Goal: Information Seeking & Learning: Check status

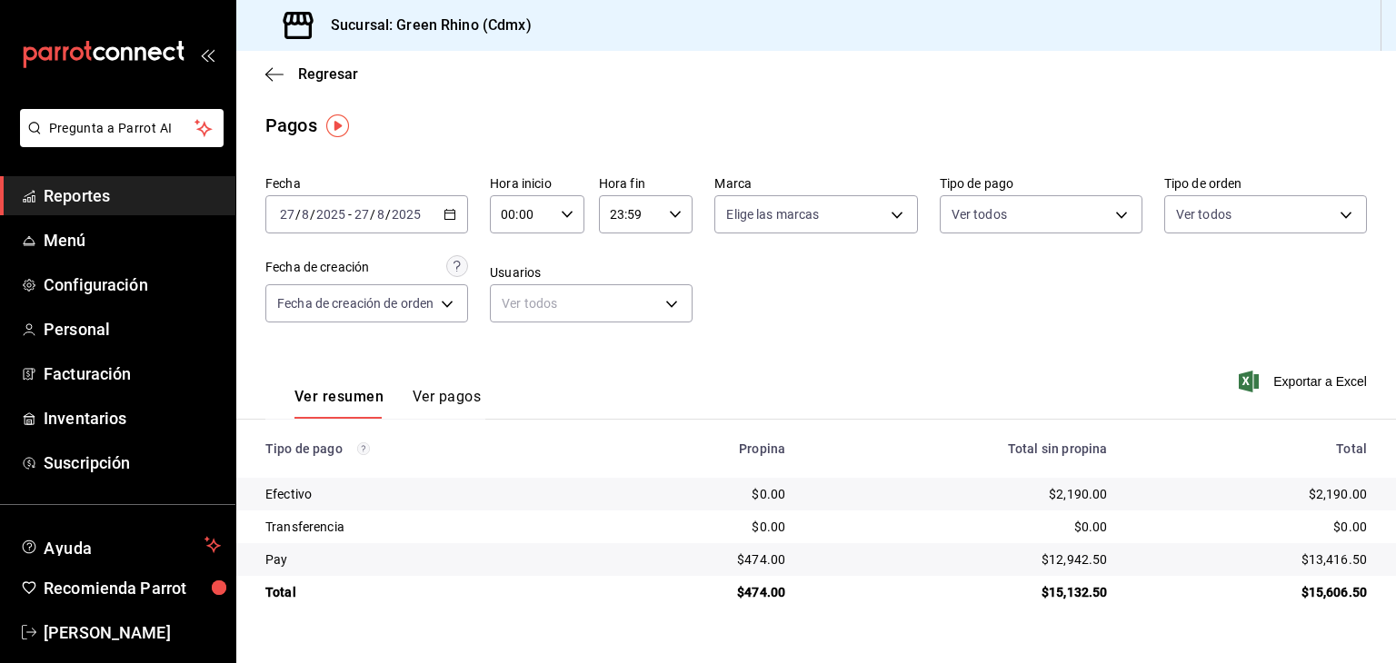
click at [305, 77] on span "Regresar" at bounding box center [328, 73] width 60 height 17
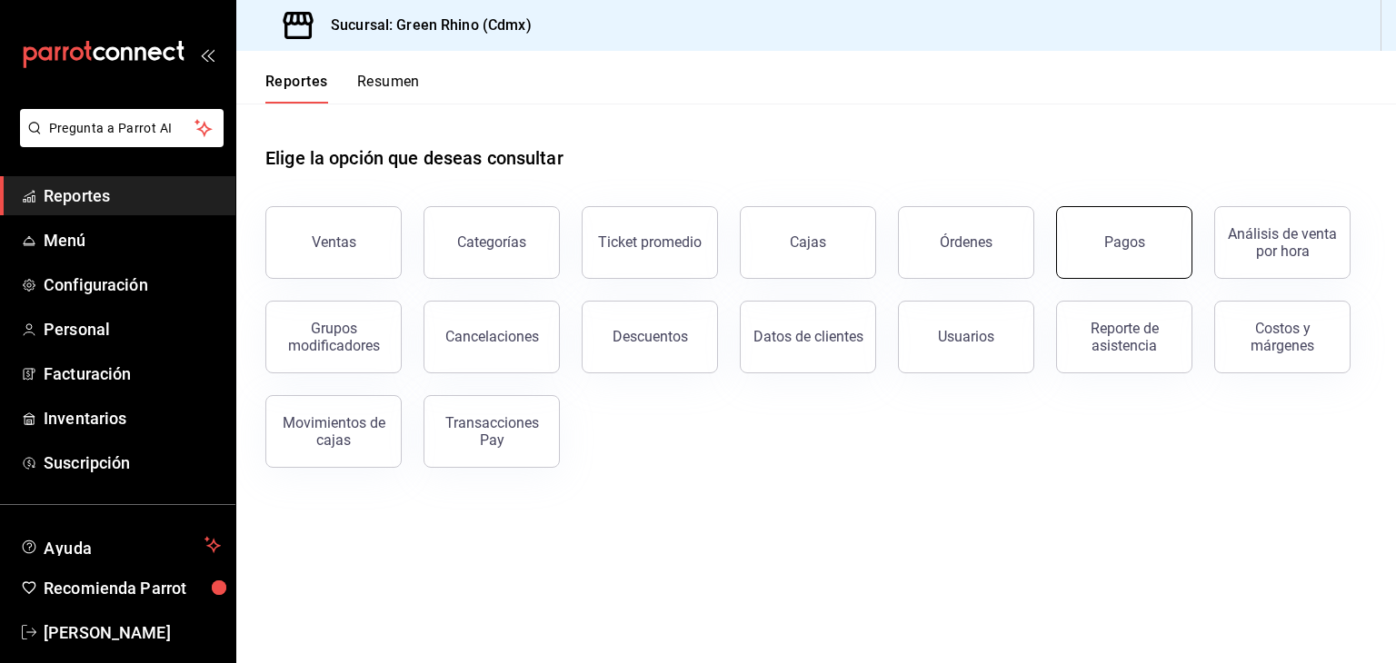
click at [1088, 248] on button "Pagos" at bounding box center [1124, 242] width 136 height 73
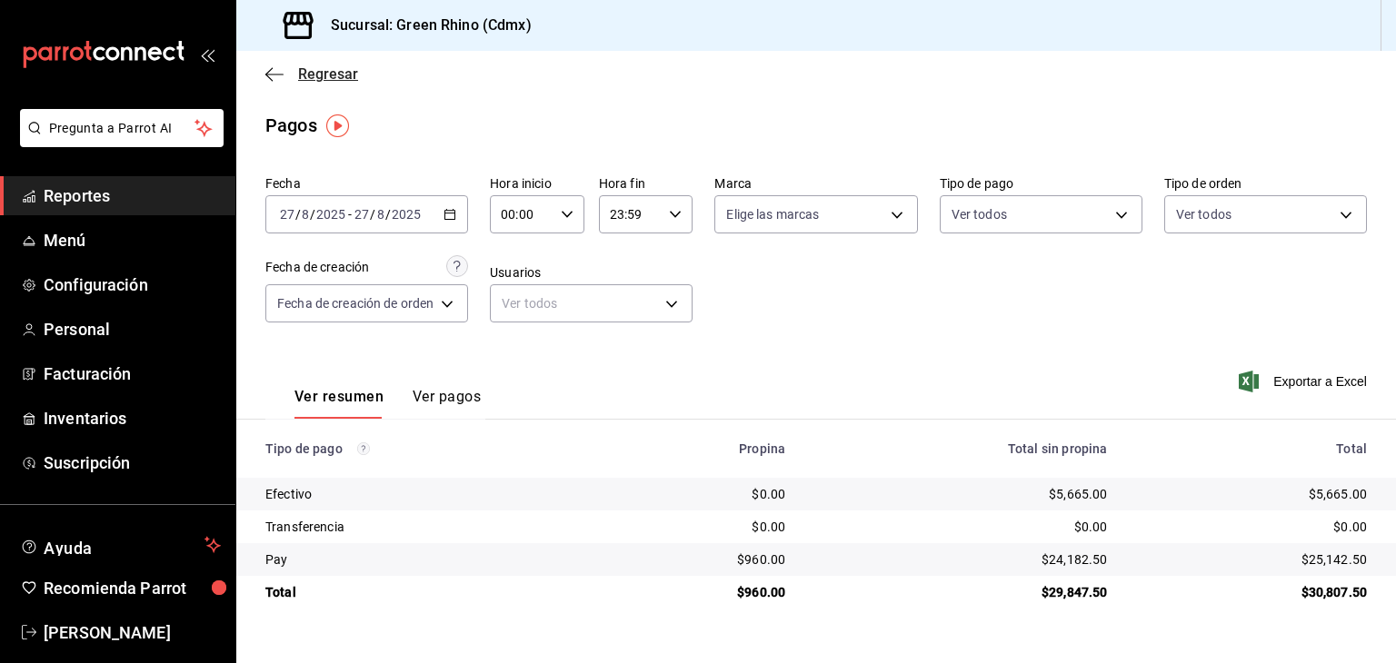
click at [337, 66] on span "Regresar" at bounding box center [328, 73] width 60 height 17
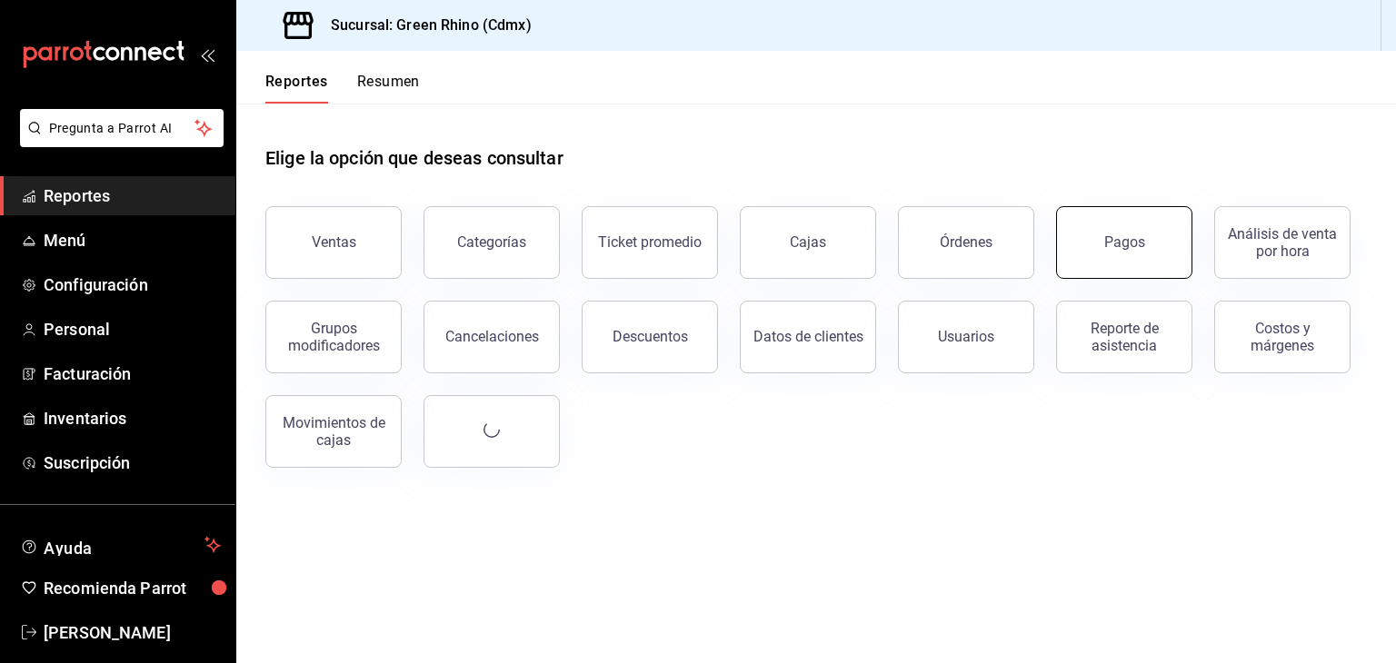
click at [1119, 234] on div "Pagos" at bounding box center [1124, 242] width 41 height 17
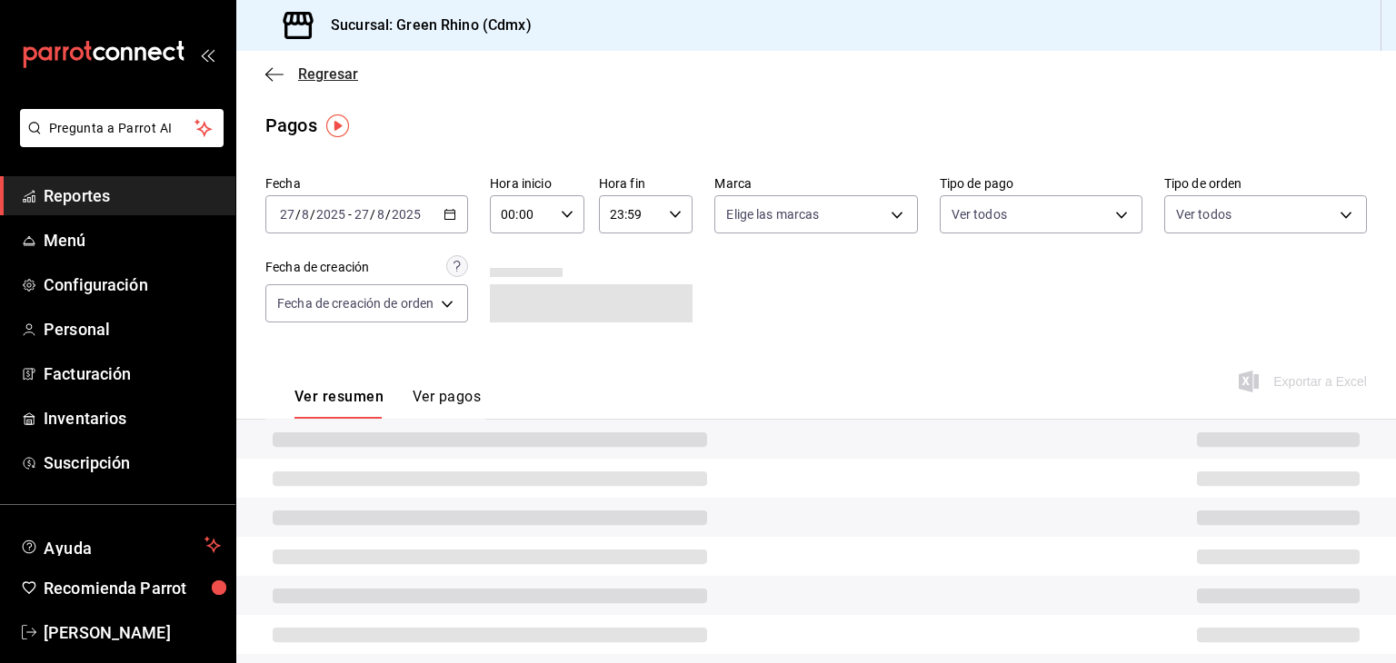
click at [325, 67] on span "Regresar" at bounding box center [328, 73] width 60 height 17
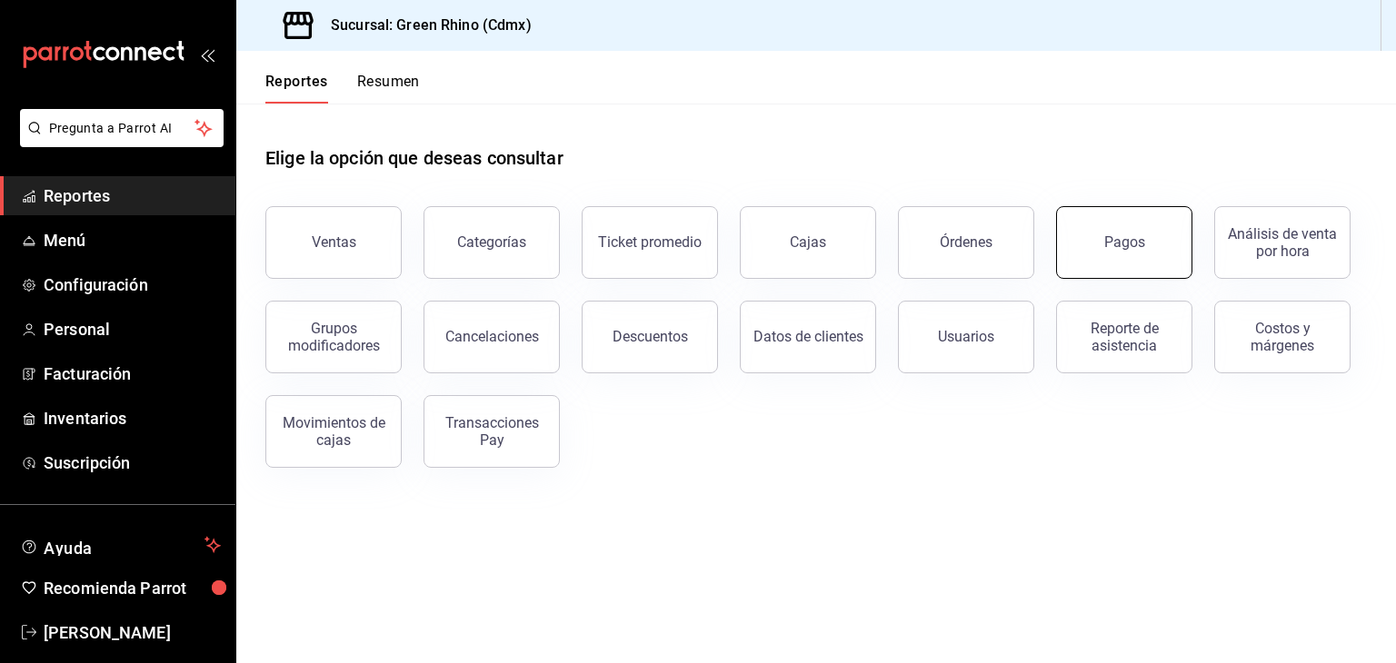
click at [1114, 234] on div "Pagos" at bounding box center [1124, 242] width 41 height 17
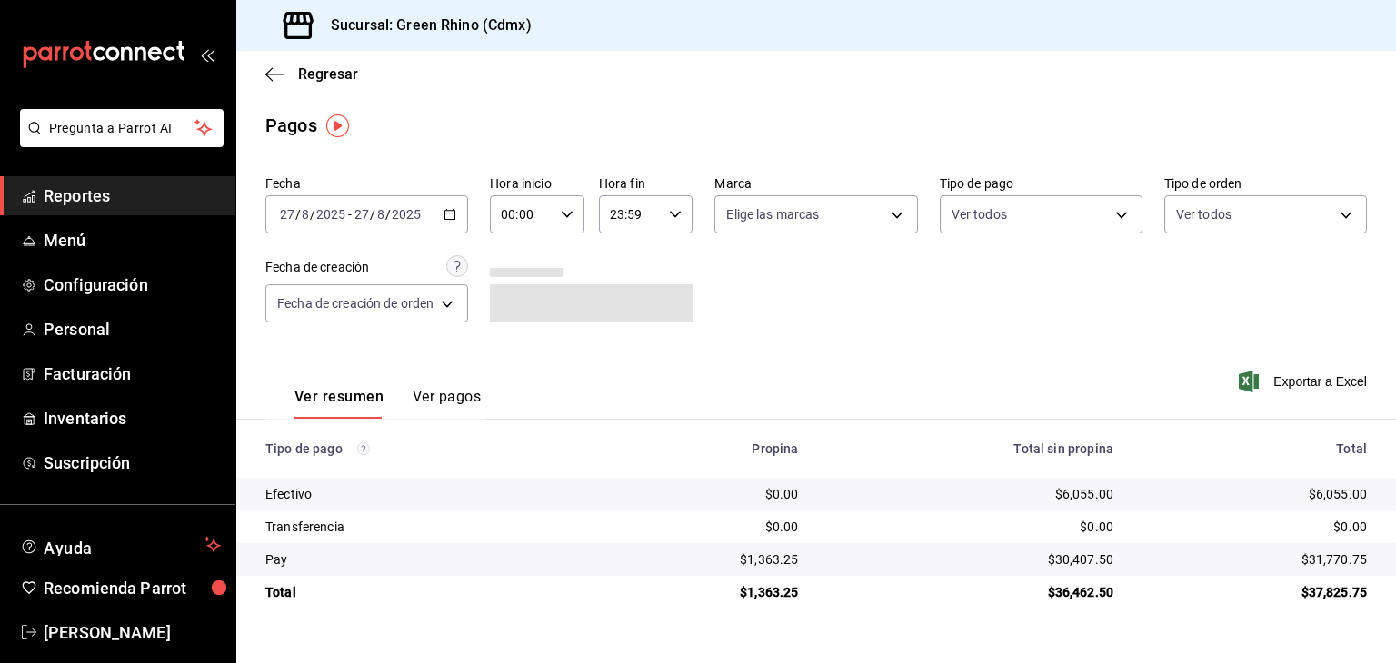
click at [312, 83] on div "Regresar" at bounding box center [815, 74] width 1159 height 46
click at [305, 82] on span "Regresar" at bounding box center [328, 73] width 60 height 17
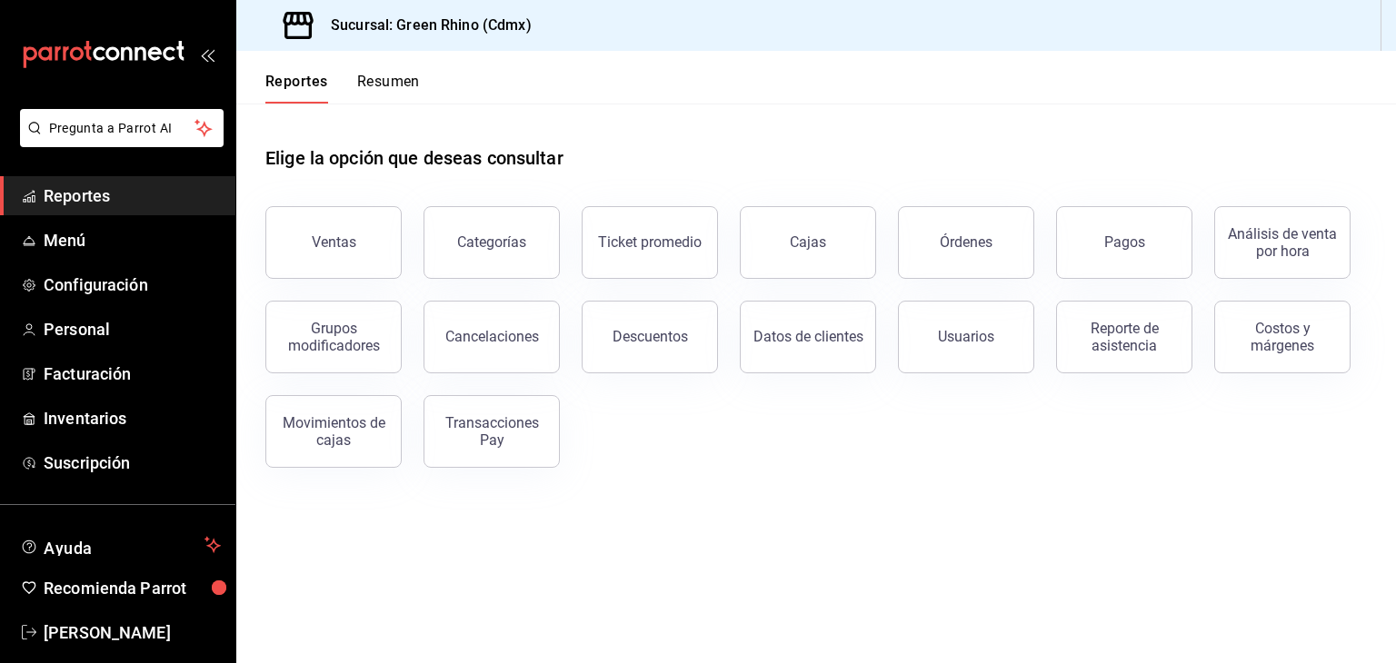
click at [378, 75] on button "Resumen" at bounding box center [388, 88] width 63 height 31
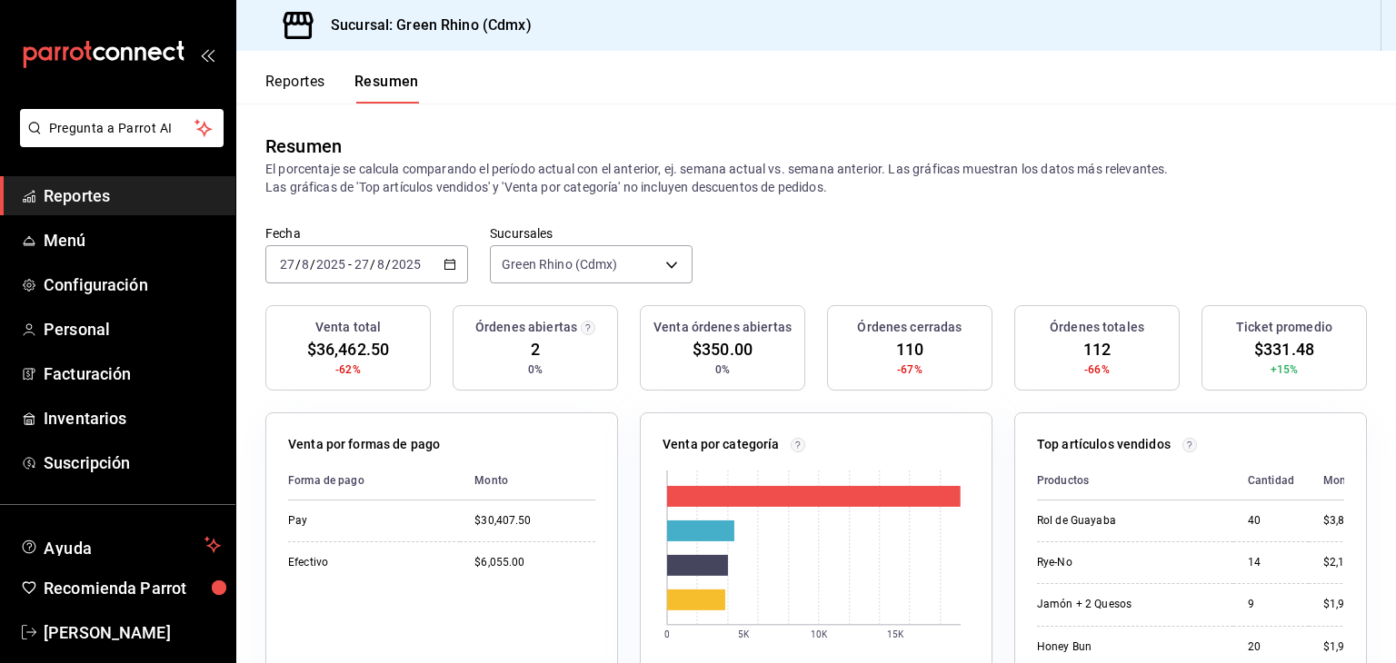
click at [293, 83] on button "Reportes" at bounding box center [295, 88] width 60 height 31
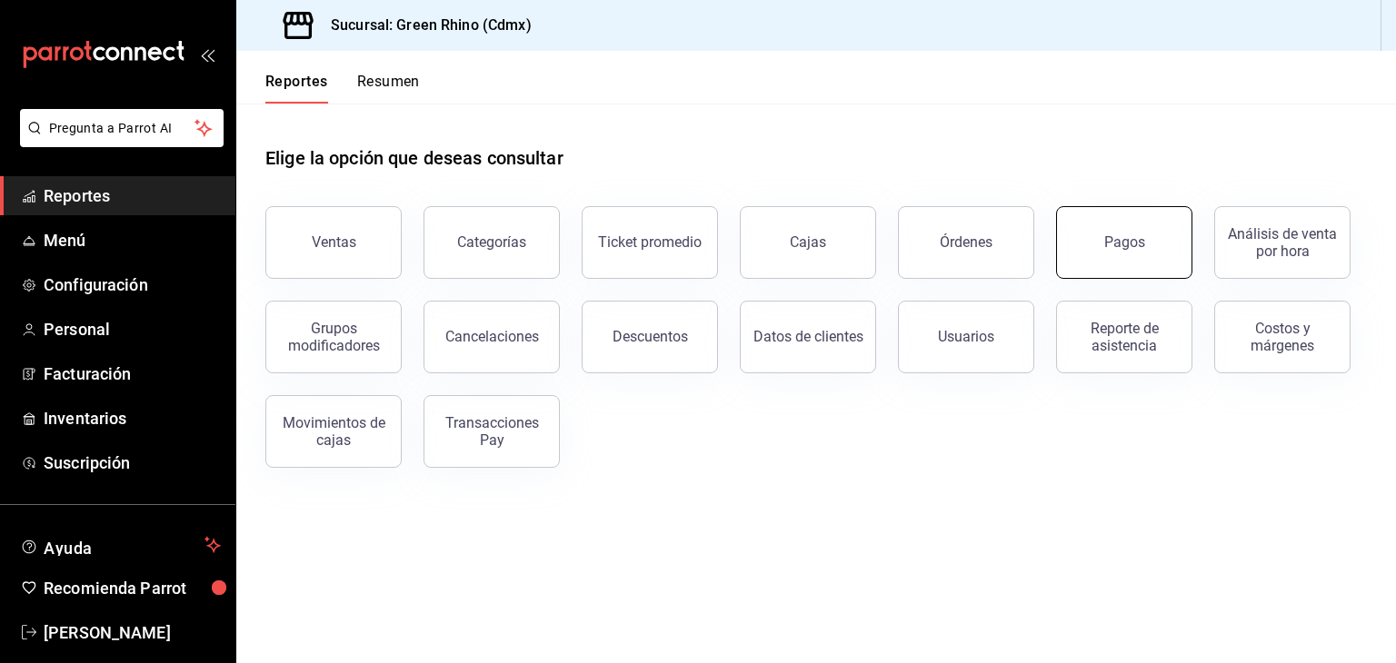
click at [1098, 244] on button "Pagos" at bounding box center [1124, 242] width 136 height 73
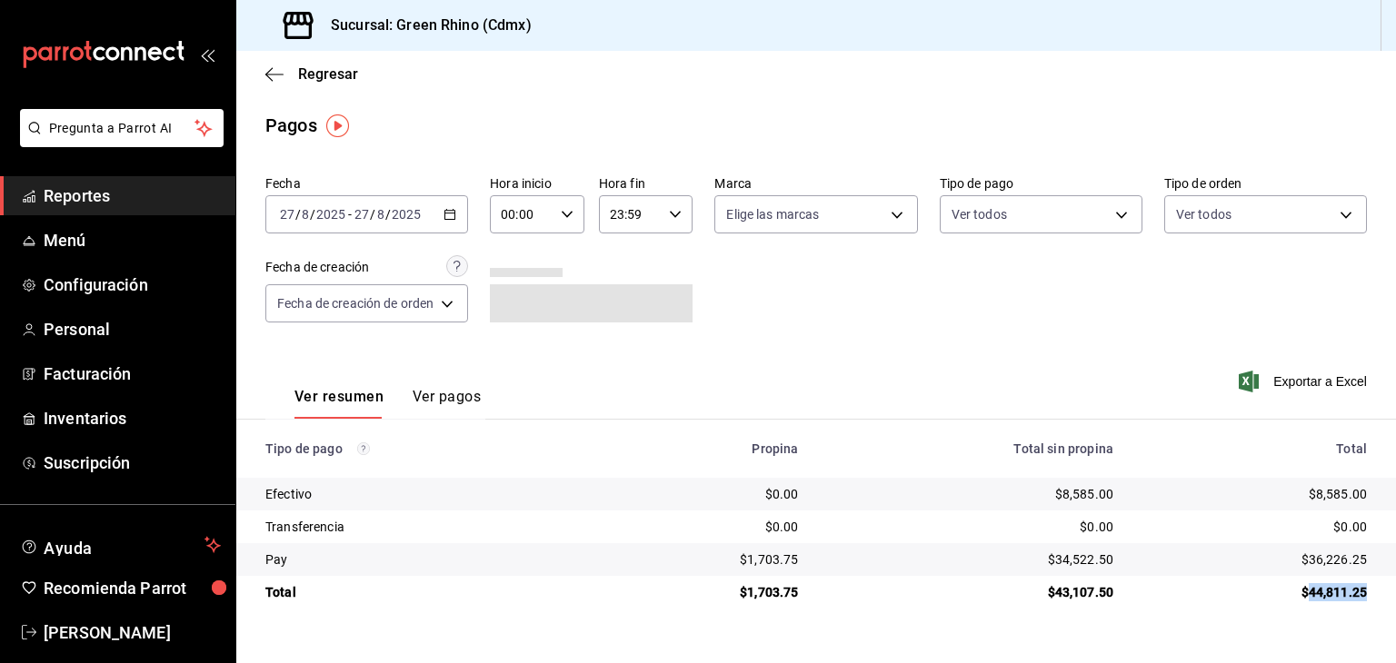
drag, startPoint x: 1308, startPoint y: 593, endPoint x: 1347, endPoint y: 593, distance: 38.2
click at [1370, 595] on td "$44,811.25" at bounding box center [1262, 592] width 268 height 33
click at [1346, 593] on div "$44,811.25" at bounding box center [1254, 592] width 224 height 18
drag, startPoint x: 1309, startPoint y: 594, endPoint x: 1370, endPoint y: 592, distance: 60.9
click at [1370, 592] on td "$44,811.25" at bounding box center [1262, 592] width 268 height 33
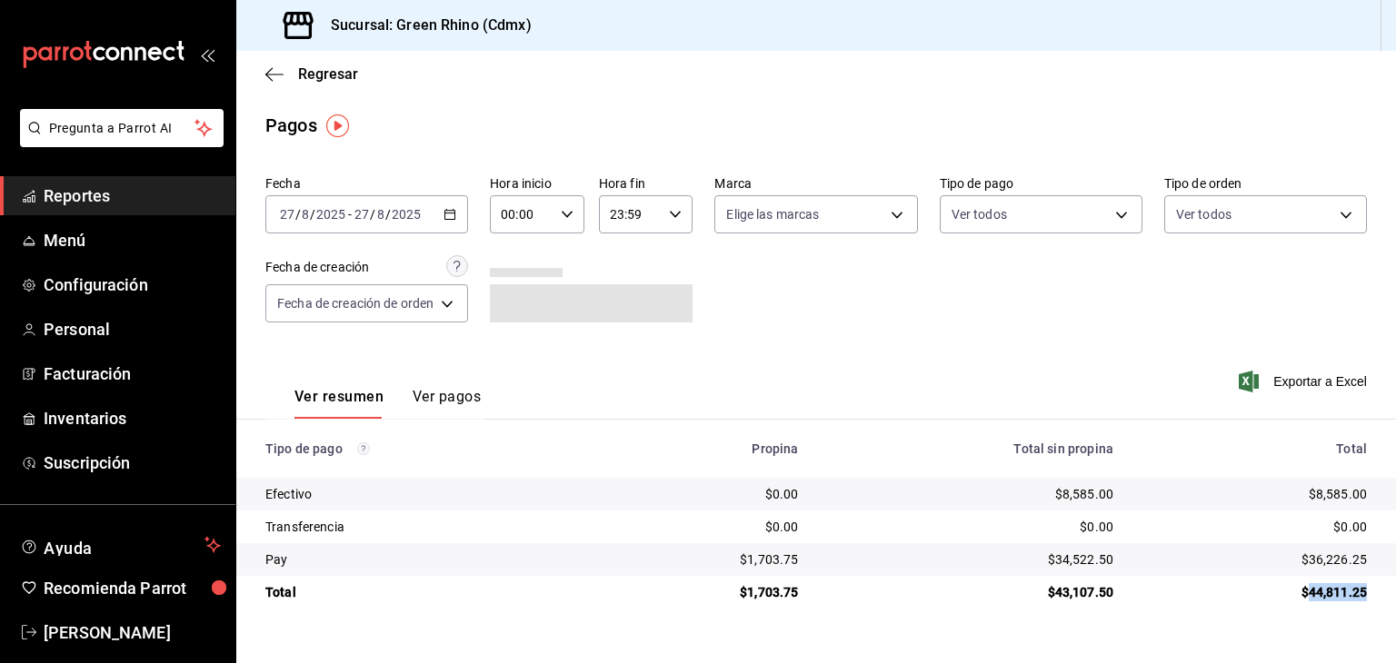
click at [1367, 591] on td "$44,811.25" at bounding box center [1262, 592] width 268 height 33
drag, startPoint x: 1310, startPoint y: 601, endPoint x: 1363, endPoint y: 602, distance: 52.7
click at [1363, 602] on td "$44,811.25" at bounding box center [1262, 592] width 268 height 33
click at [1357, 595] on div "$44,811.25" at bounding box center [1254, 592] width 224 height 18
drag, startPoint x: 1317, startPoint y: 591, endPoint x: 1364, endPoint y: 596, distance: 46.7
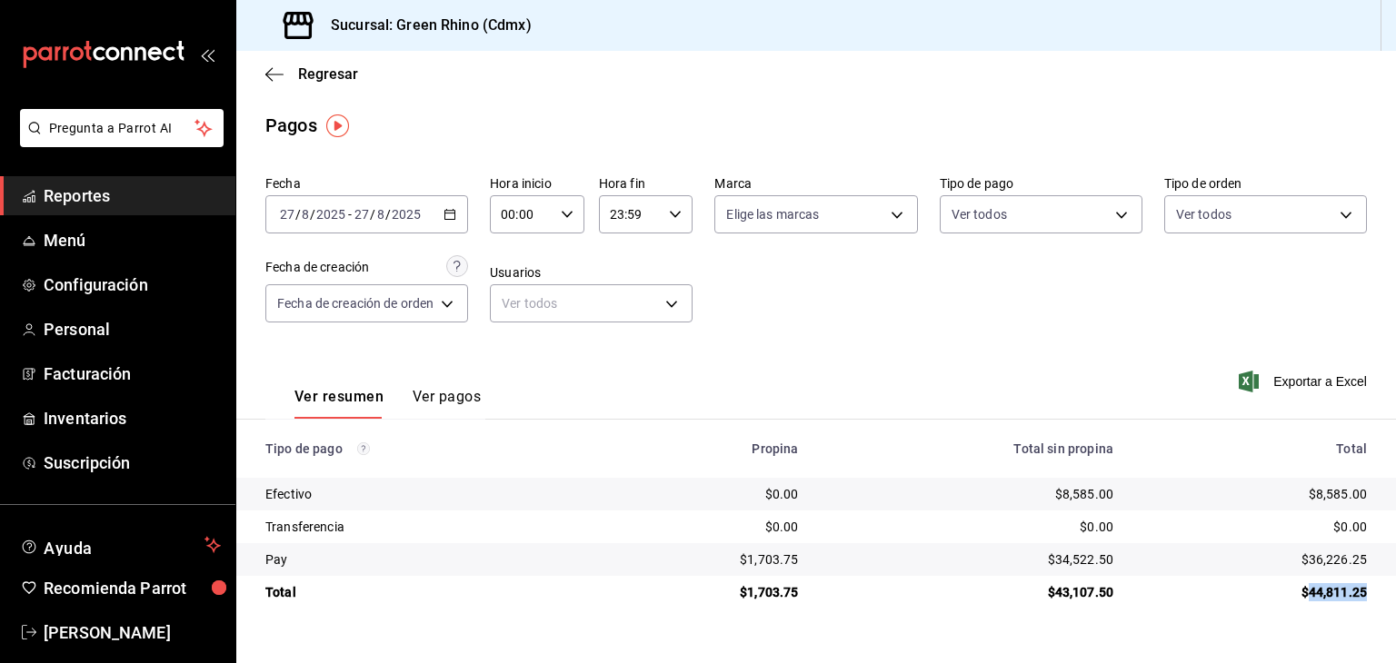
click at [1367, 596] on td "$44,811.25" at bounding box center [1262, 592] width 268 height 33
click at [1362, 596] on div "$44,811.25" at bounding box center [1254, 592] width 224 height 18
drag, startPoint x: 748, startPoint y: 591, endPoint x: 1084, endPoint y: 564, distance: 337.2
click at [803, 601] on td "$1,703.75" at bounding box center [706, 592] width 214 height 33
drag, startPoint x: 1054, startPoint y: 593, endPoint x: 1110, endPoint y: 587, distance: 56.7
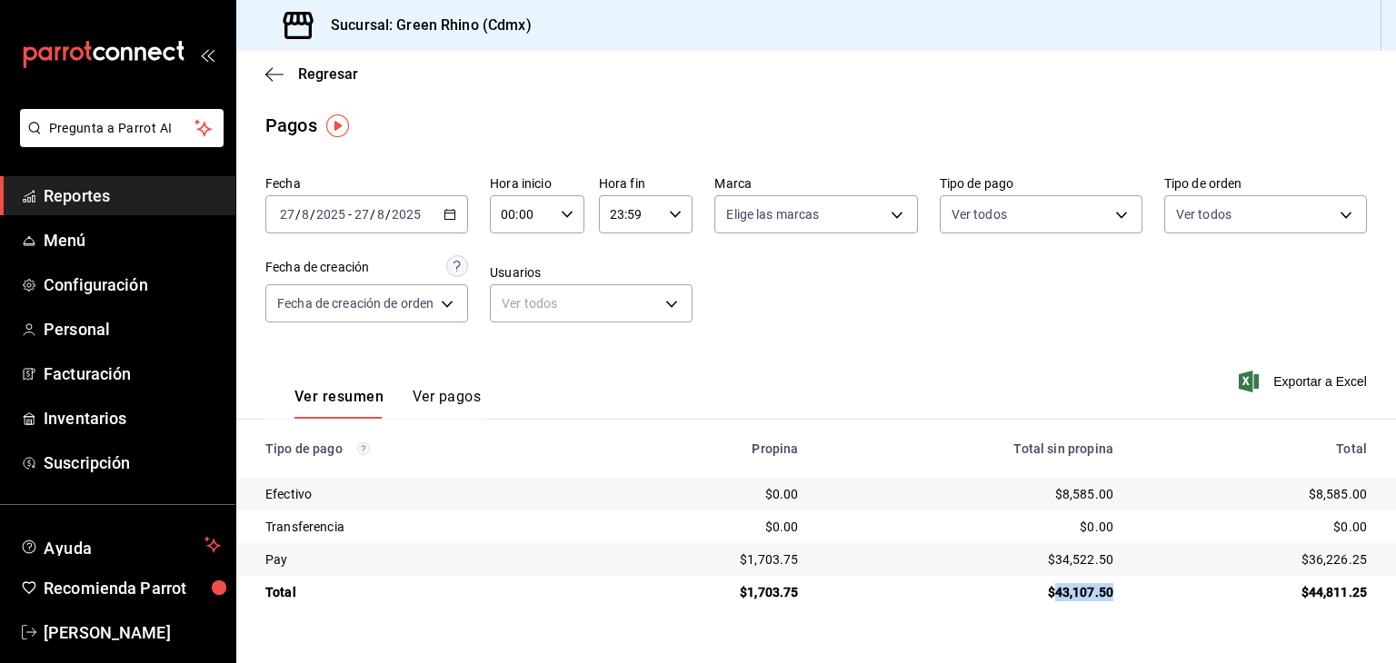
click at [1110, 587] on div "$43,107.50" at bounding box center [970, 592] width 286 height 18
drag, startPoint x: 1311, startPoint y: 593, endPoint x: 1352, endPoint y: 587, distance: 41.4
click at [1370, 587] on td "$44,811.25" at bounding box center [1262, 592] width 268 height 33
click at [287, 71] on span "Regresar" at bounding box center [311, 73] width 93 height 17
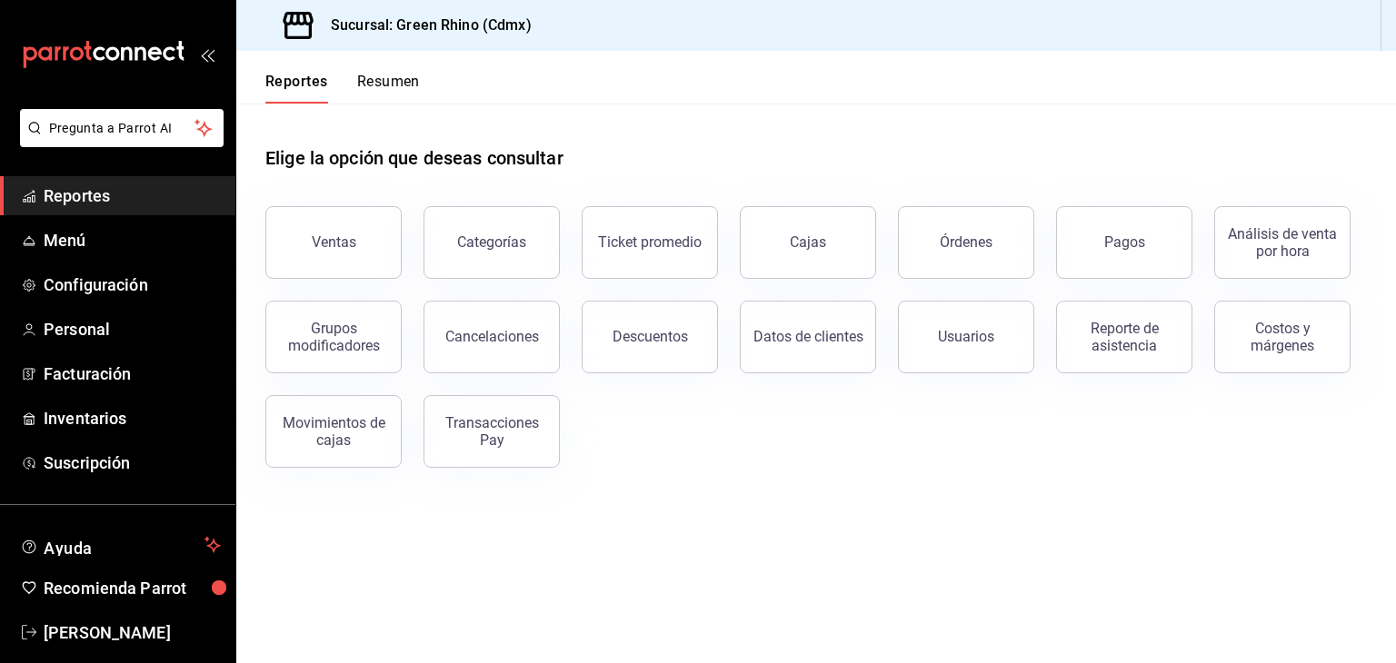
click at [415, 85] on button "Resumen" at bounding box center [388, 88] width 63 height 31
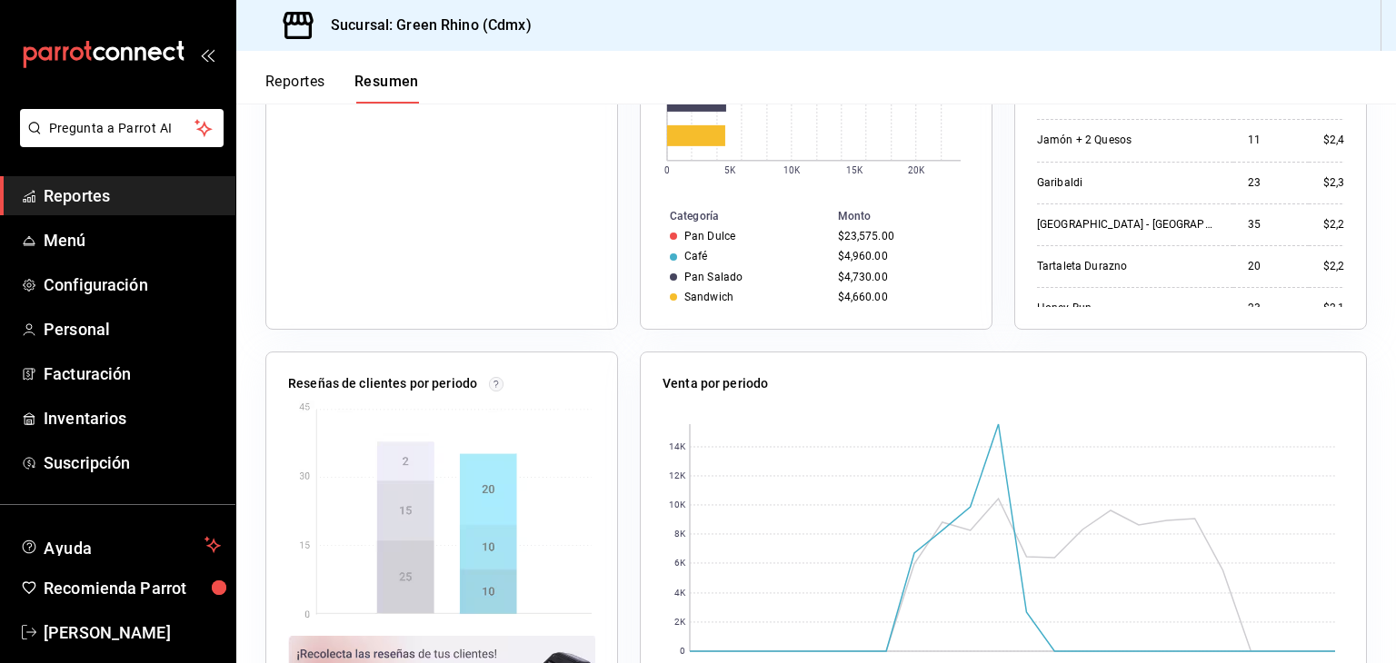
scroll to position [309, 0]
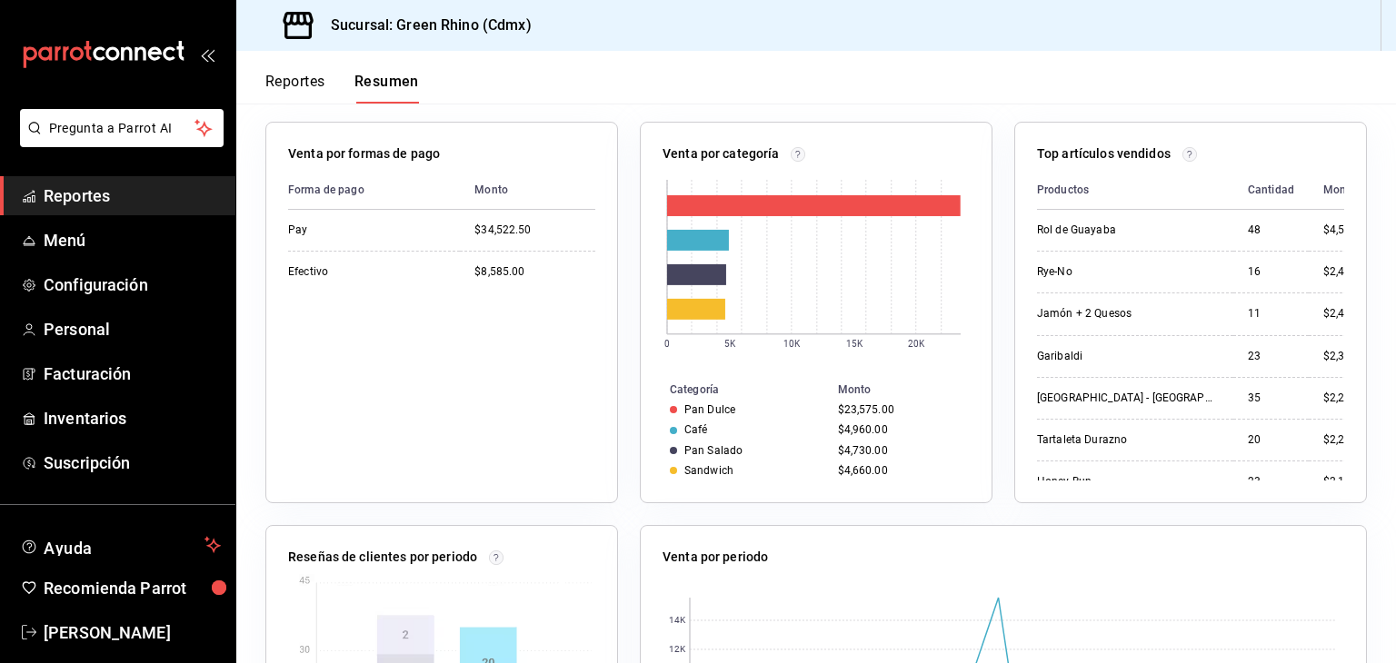
click at [331, 94] on div "Reportes Resumen" at bounding box center [342, 88] width 154 height 31
click at [322, 85] on button "Reportes" at bounding box center [295, 88] width 60 height 31
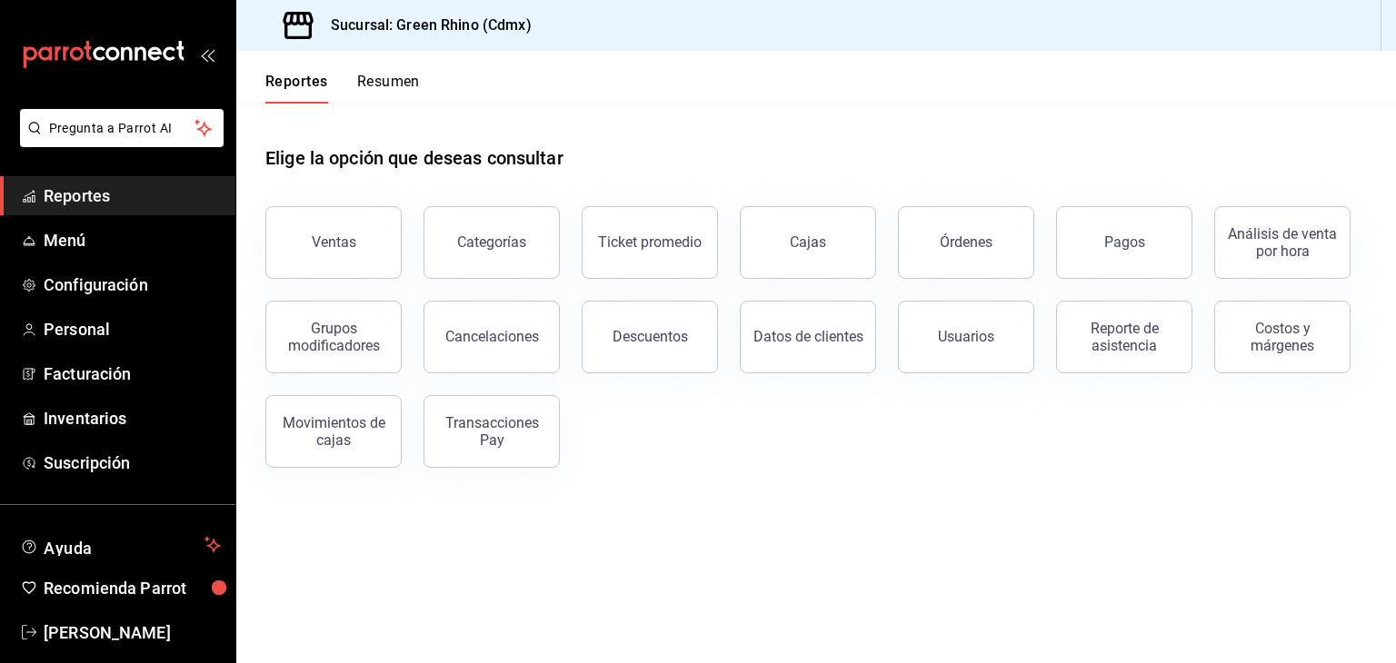
click at [380, 79] on button "Resumen" at bounding box center [388, 88] width 63 height 31
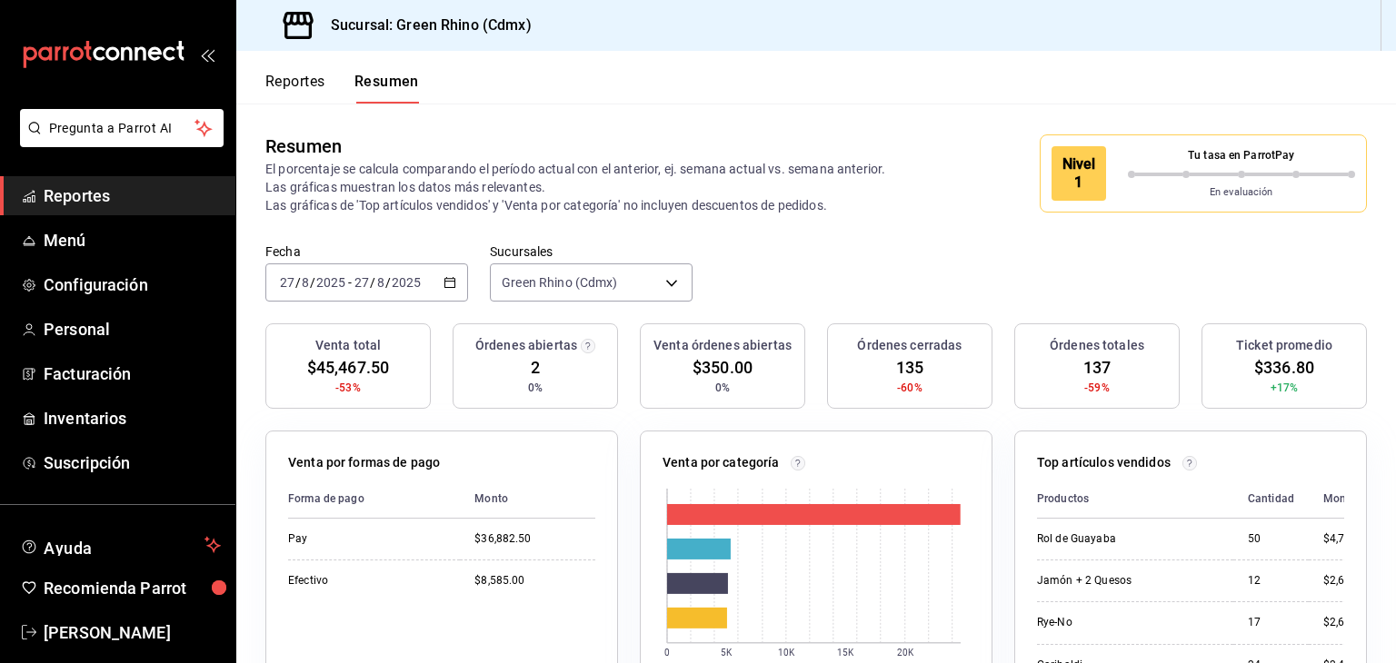
click at [273, 82] on button "Reportes" at bounding box center [295, 88] width 60 height 31
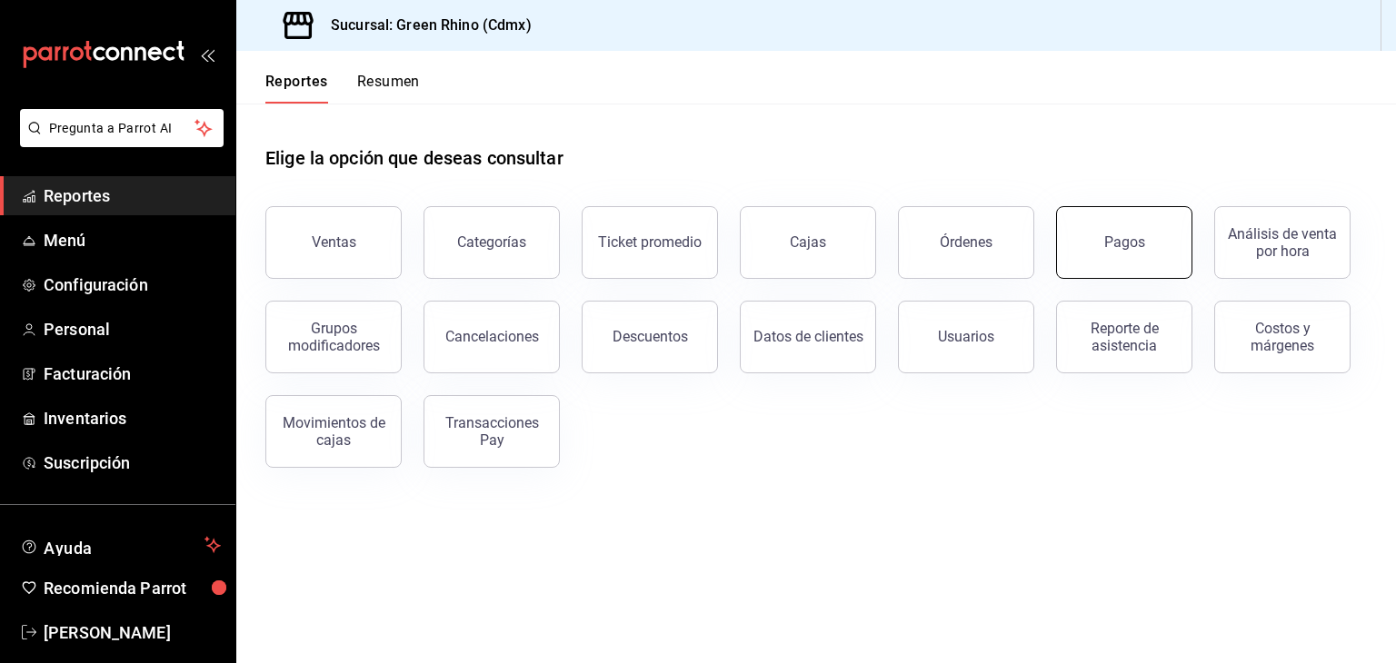
click at [1169, 252] on button "Pagos" at bounding box center [1124, 242] width 136 height 73
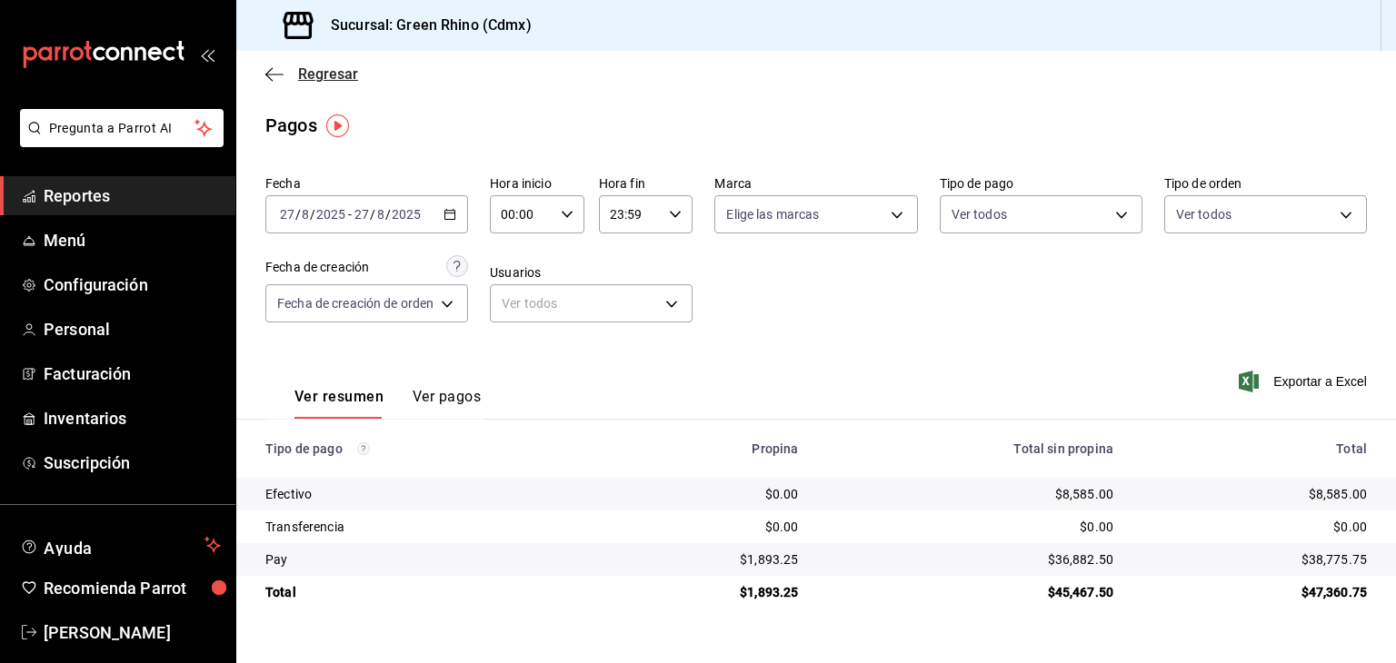
click at [323, 77] on span "Regresar" at bounding box center [328, 73] width 60 height 17
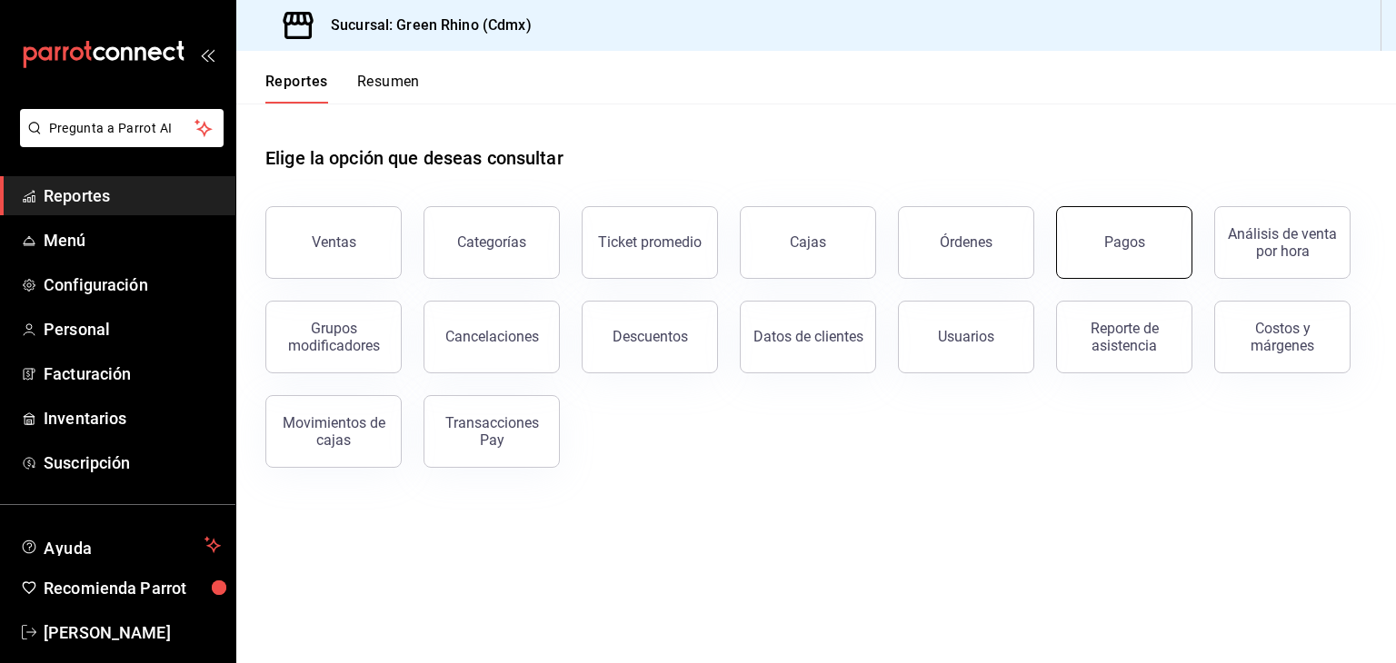
click at [1118, 259] on button "Pagos" at bounding box center [1124, 242] width 136 height 73
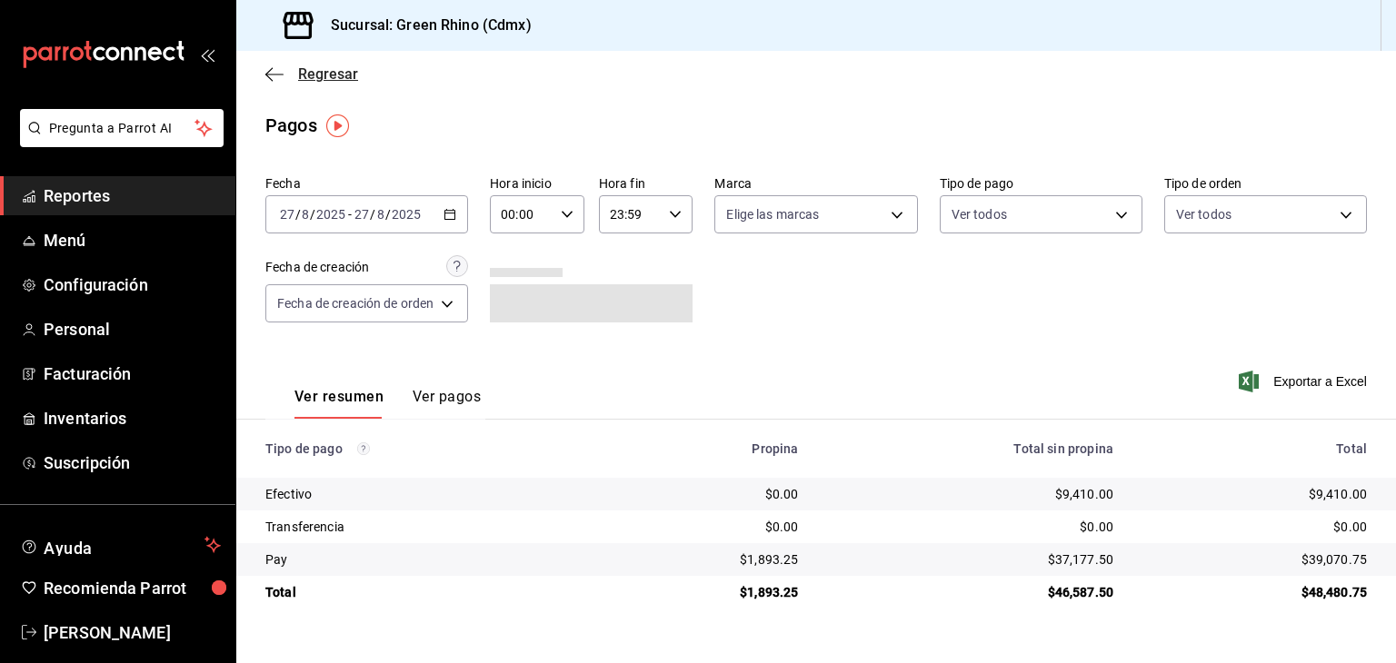
click at [339, 77] on span "Regresar" at bounding box center [328, 73] width 60 height 17
